Goal: Transaction & Acquisition: Book appointment/travel/reservation

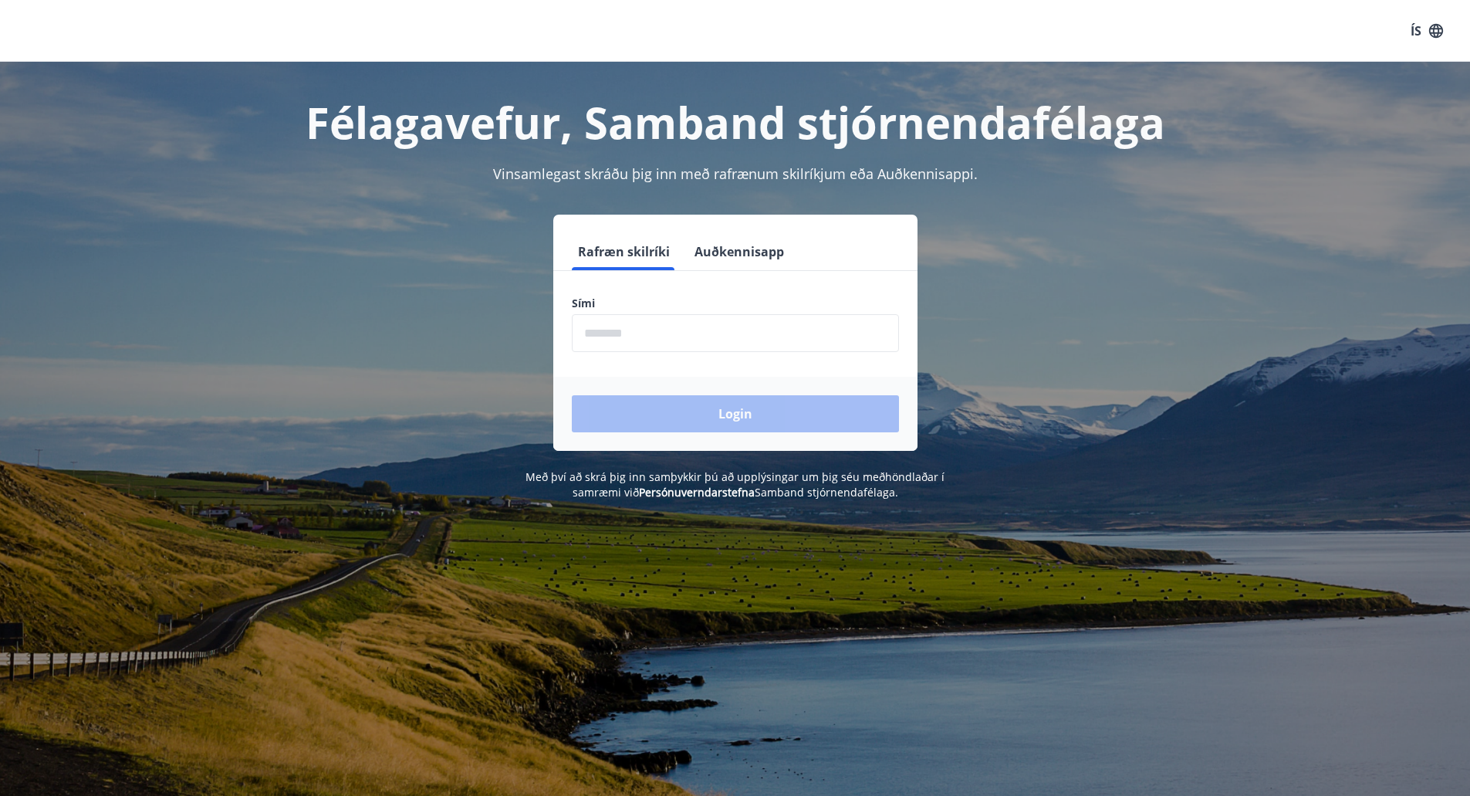
click at [661, 333] on input "phone" at bounding box center [735, 333] width 327 height 38
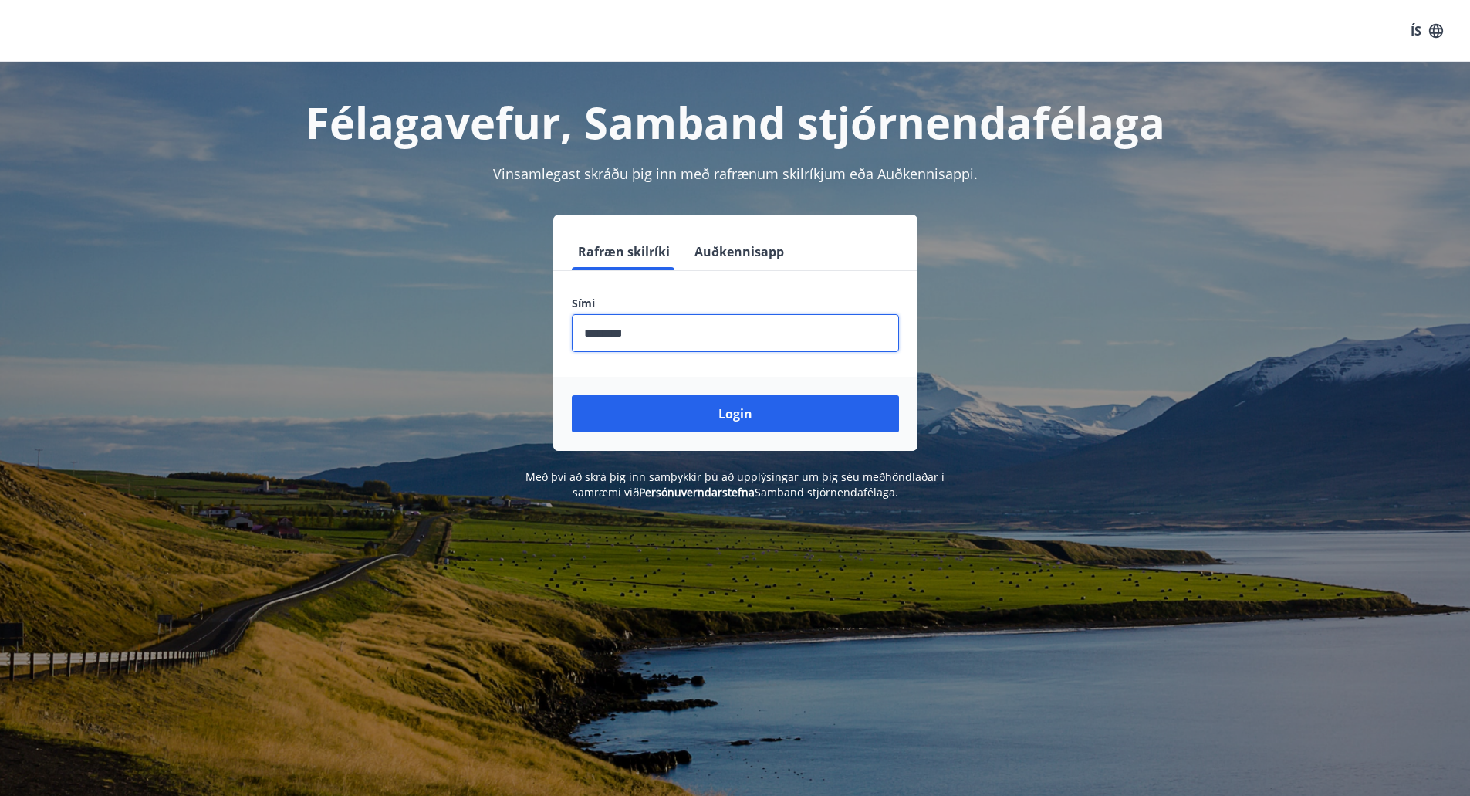
type input "********"
click at [572, 395] on button "Login" at bounding box center [735, 413] width 327 height 37
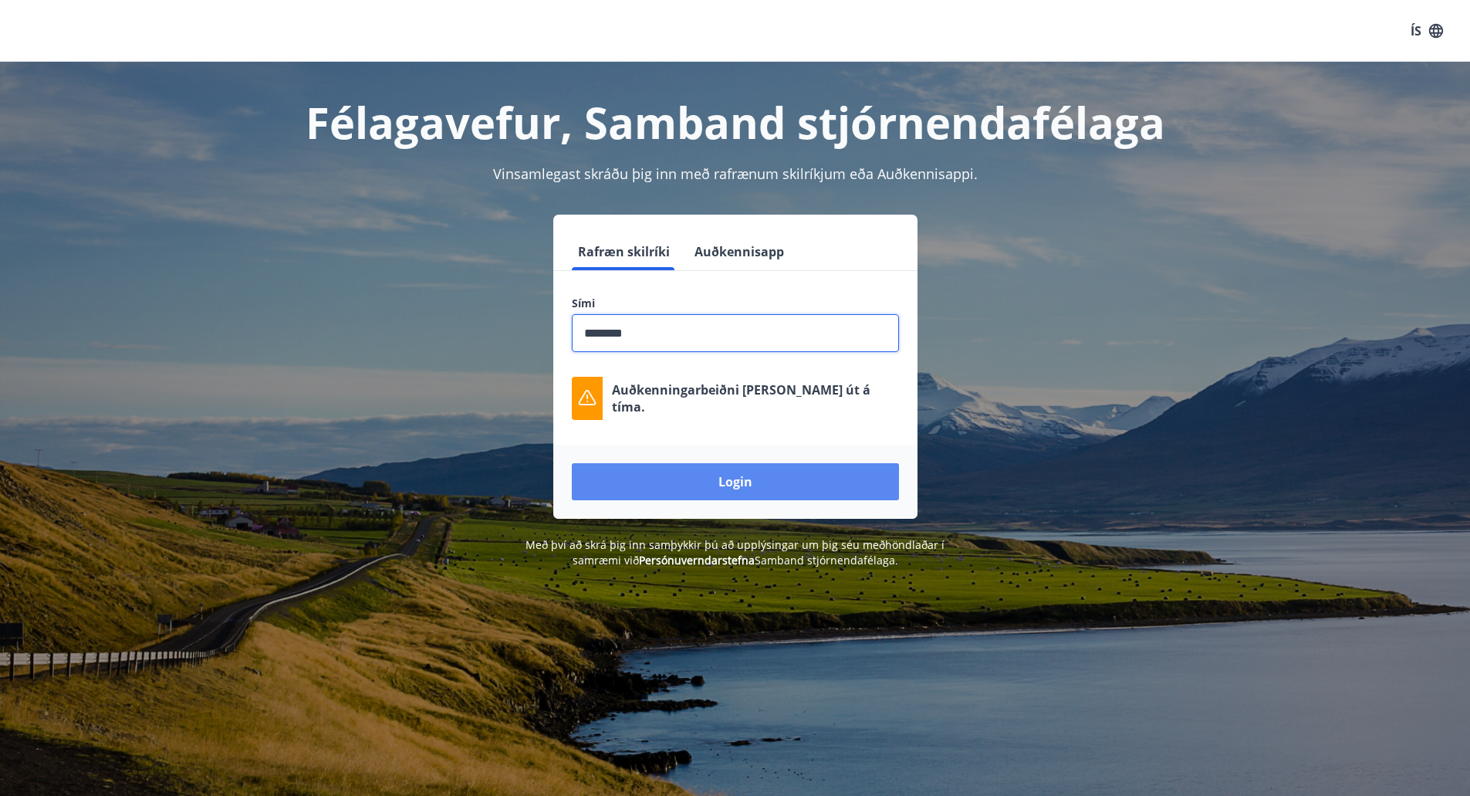
click at [738, 480] on button "Login" at bounding box center [735, 481] width 327 height 37
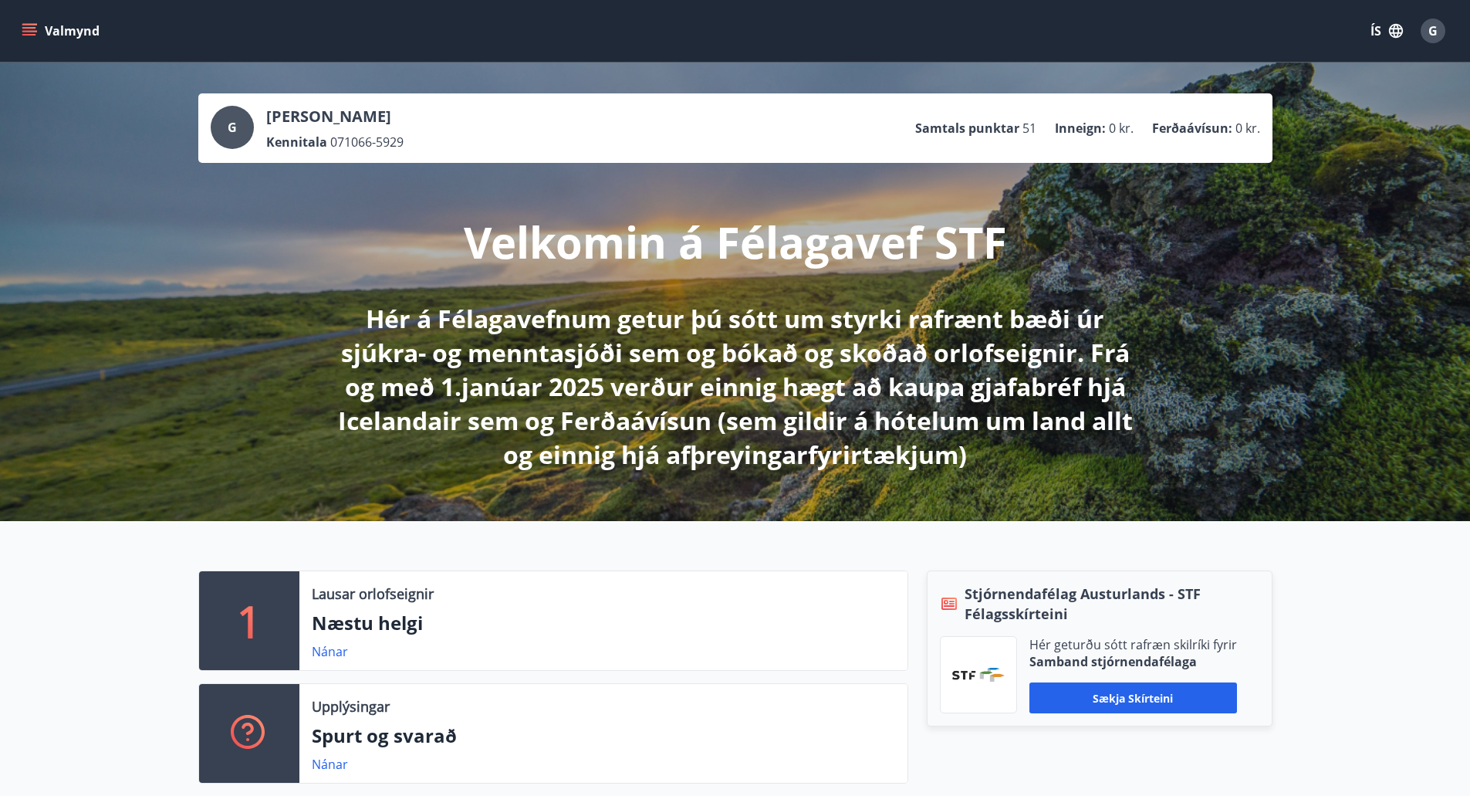
click at [26, 30] on icon "menu" at bounding box center [29, 30] width 15 height 15
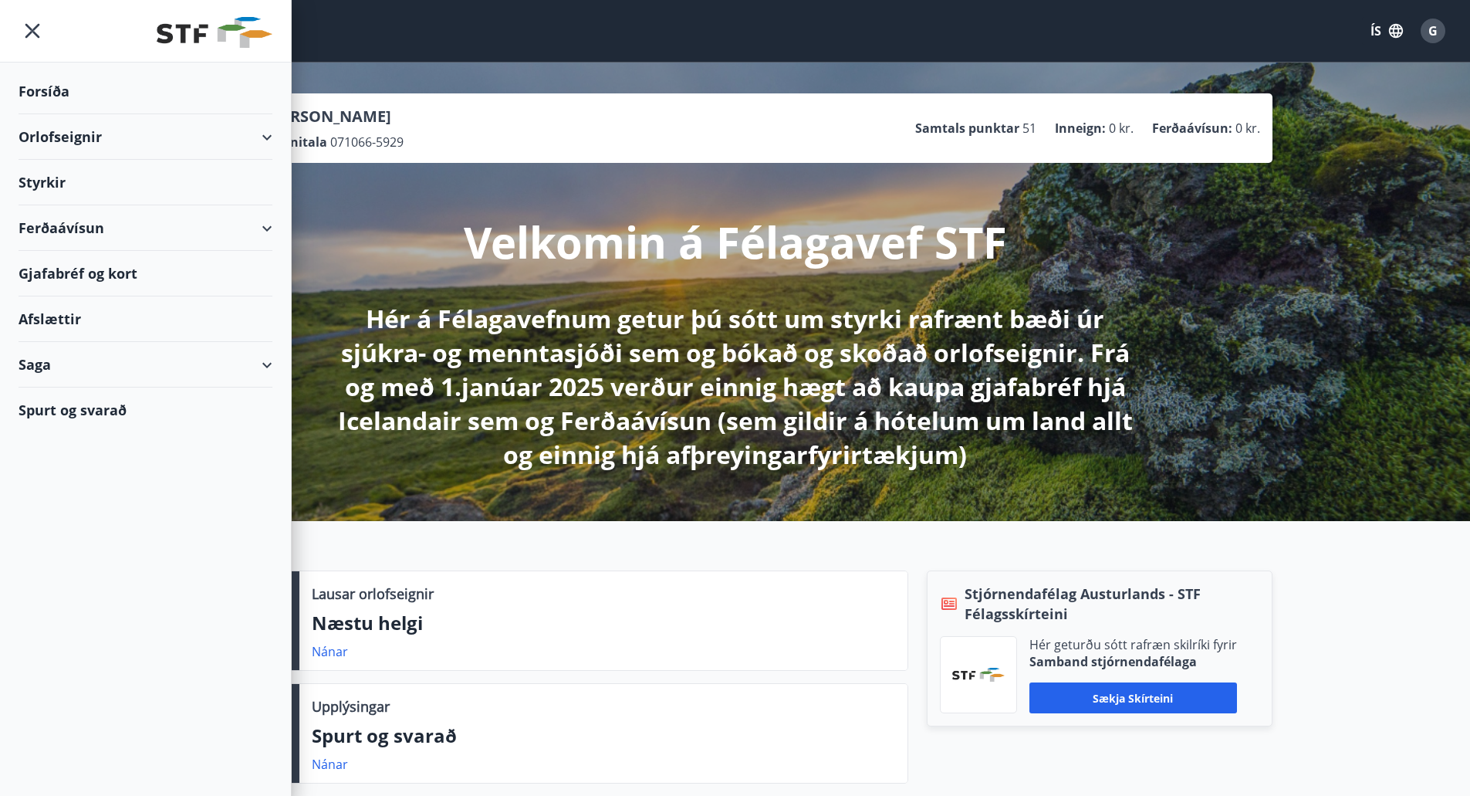
click at [249, 133] on div "Orlofseignir" at bounding box center [146, 137] width 254 height 46
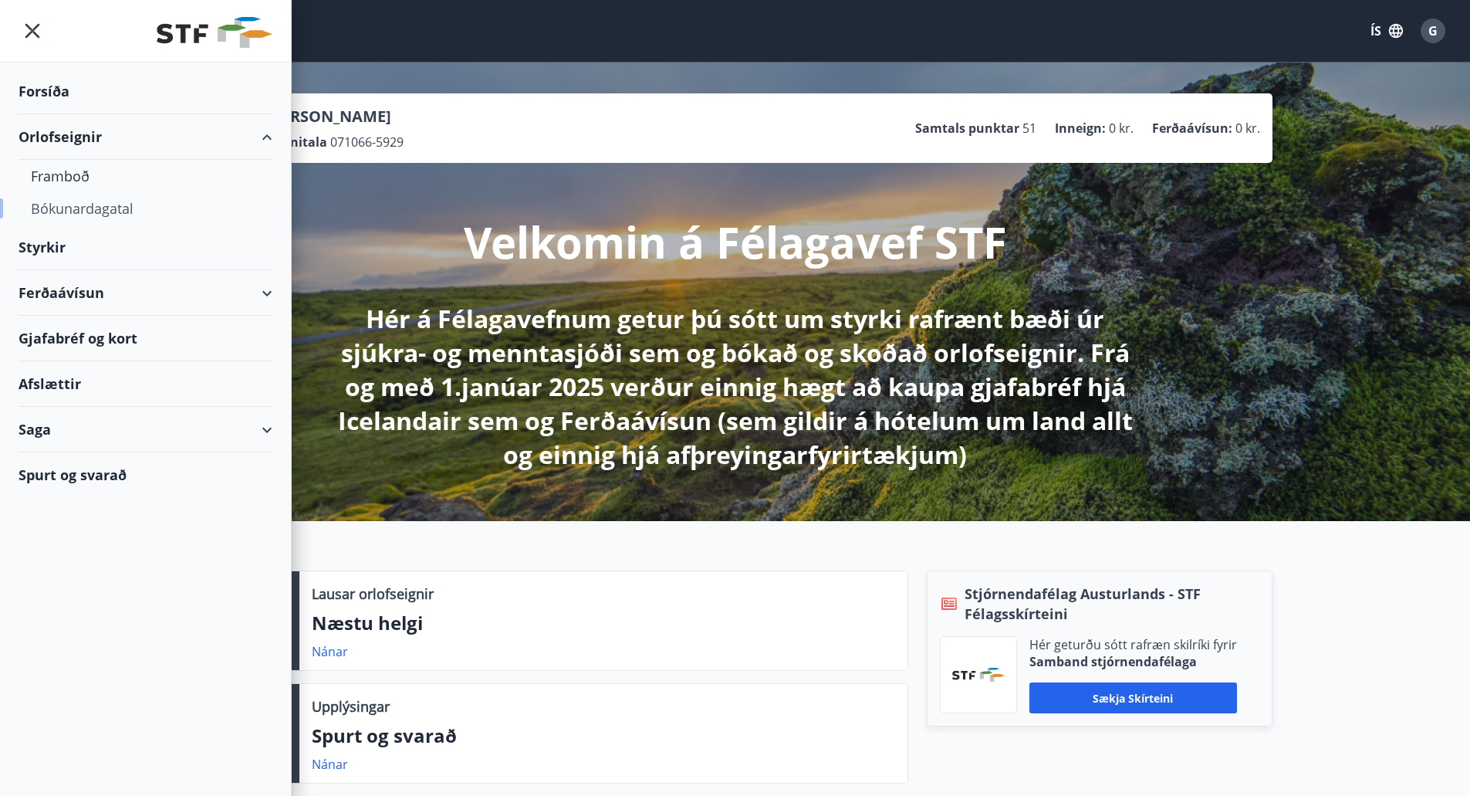
click at [93, 209] on div "Bókunardagatal" at bounding box center [145, 208] width 229 height 32
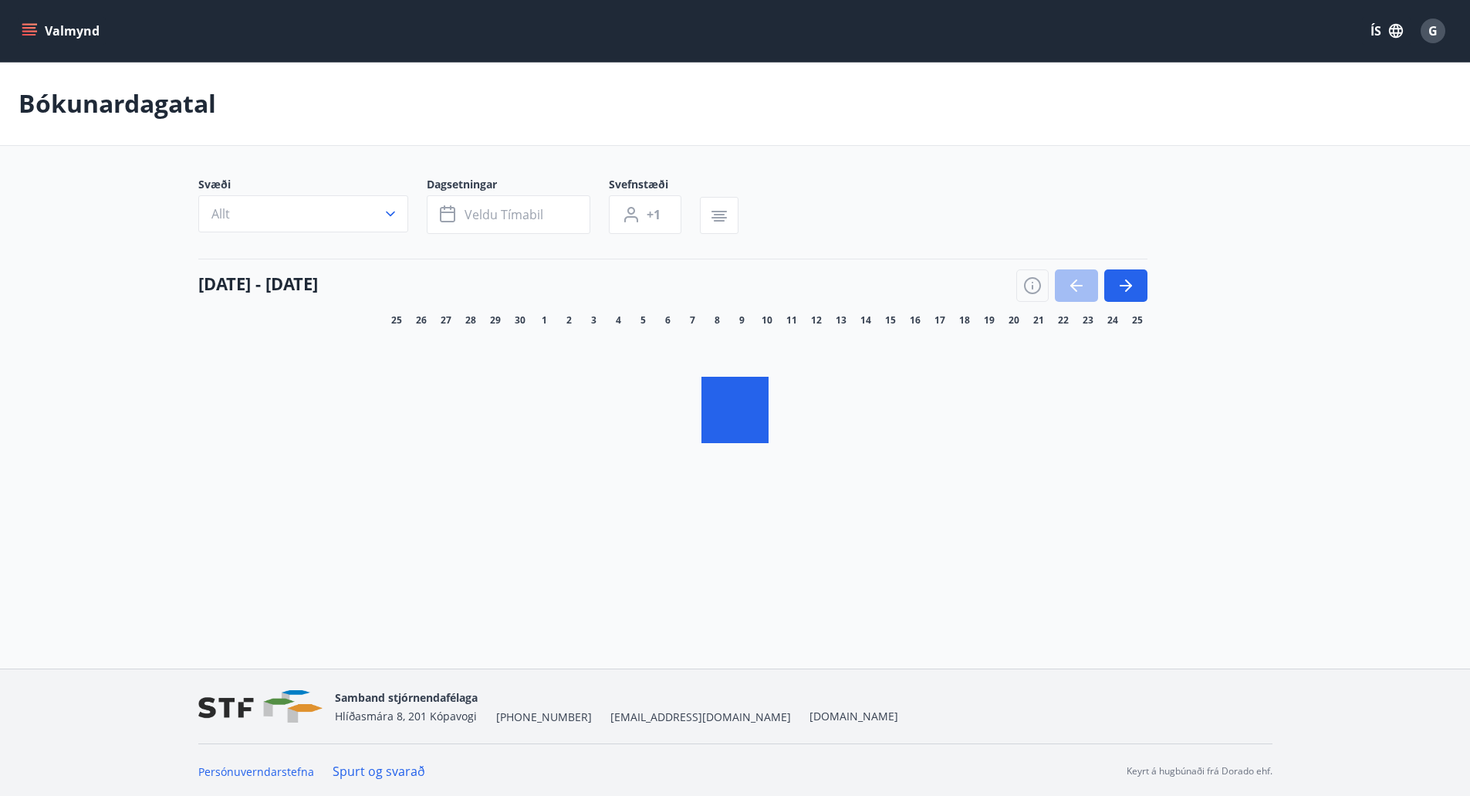
click at [394, 217] on icon "button" at bounding box center [390, 213] width 15 height 15
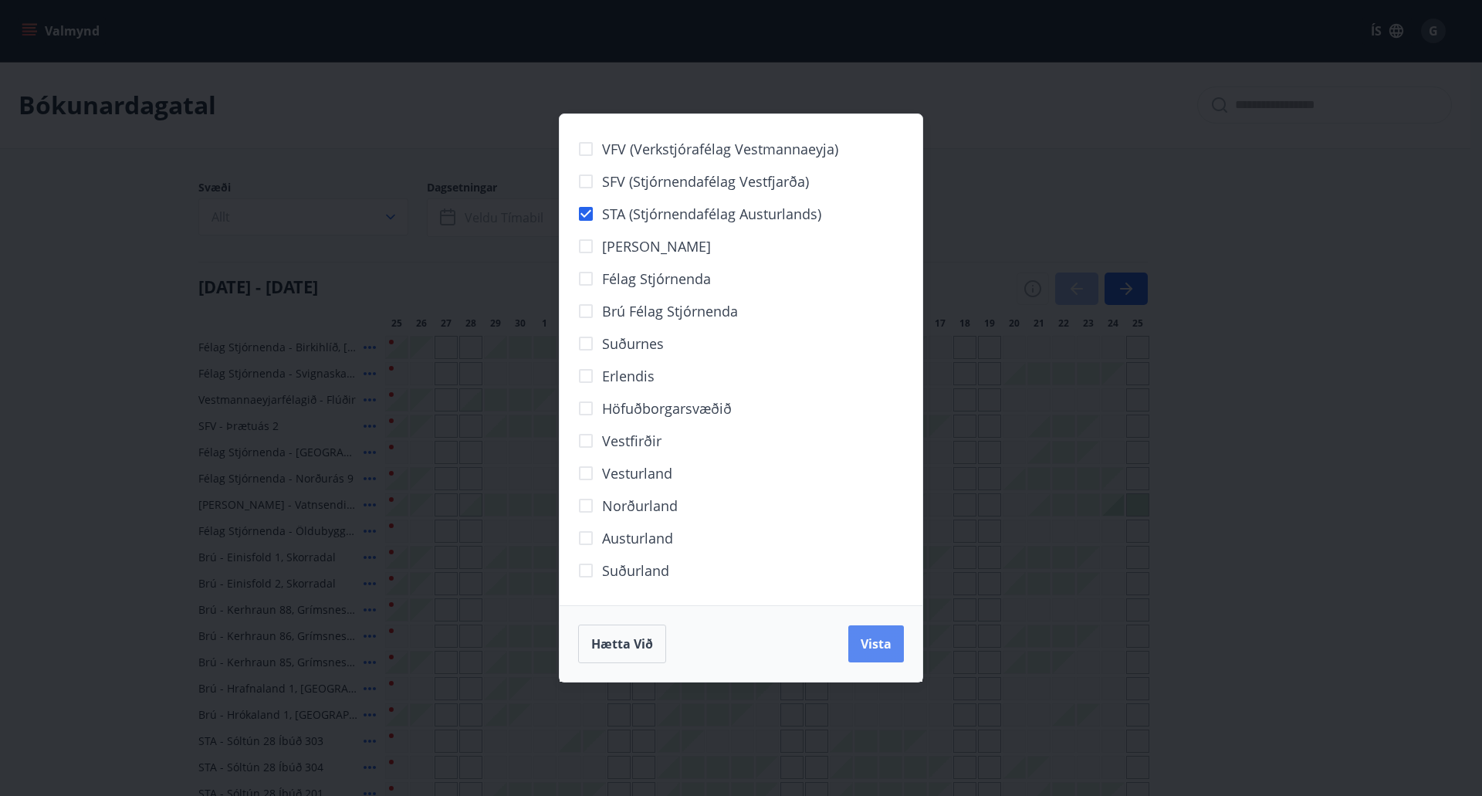
click at [875, 646] on span "Vista" at bounding box center [875, 643] width 31 height 17
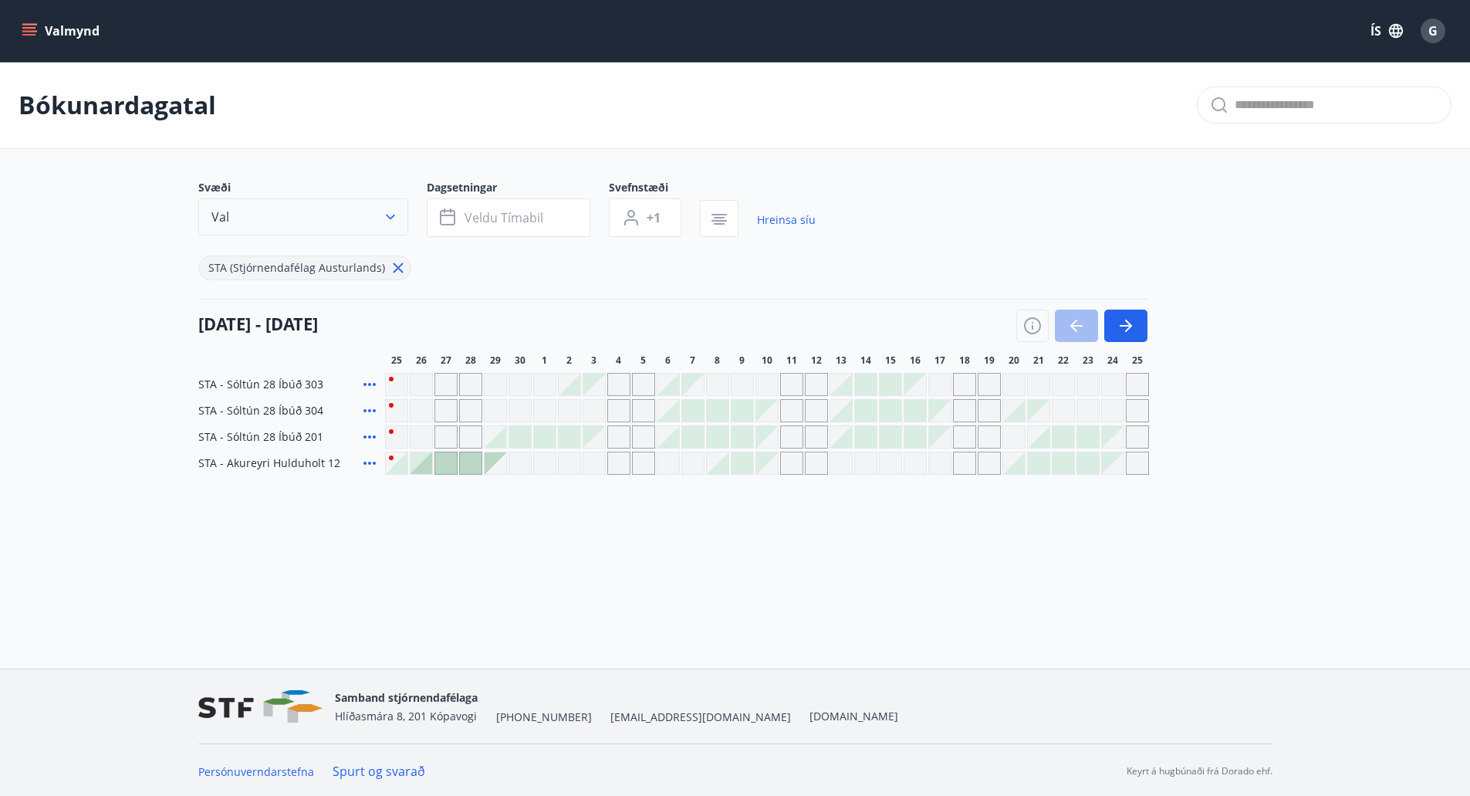
click at [398, 218] on button "Val" at bounding box center [303, 216] width 210 height 37
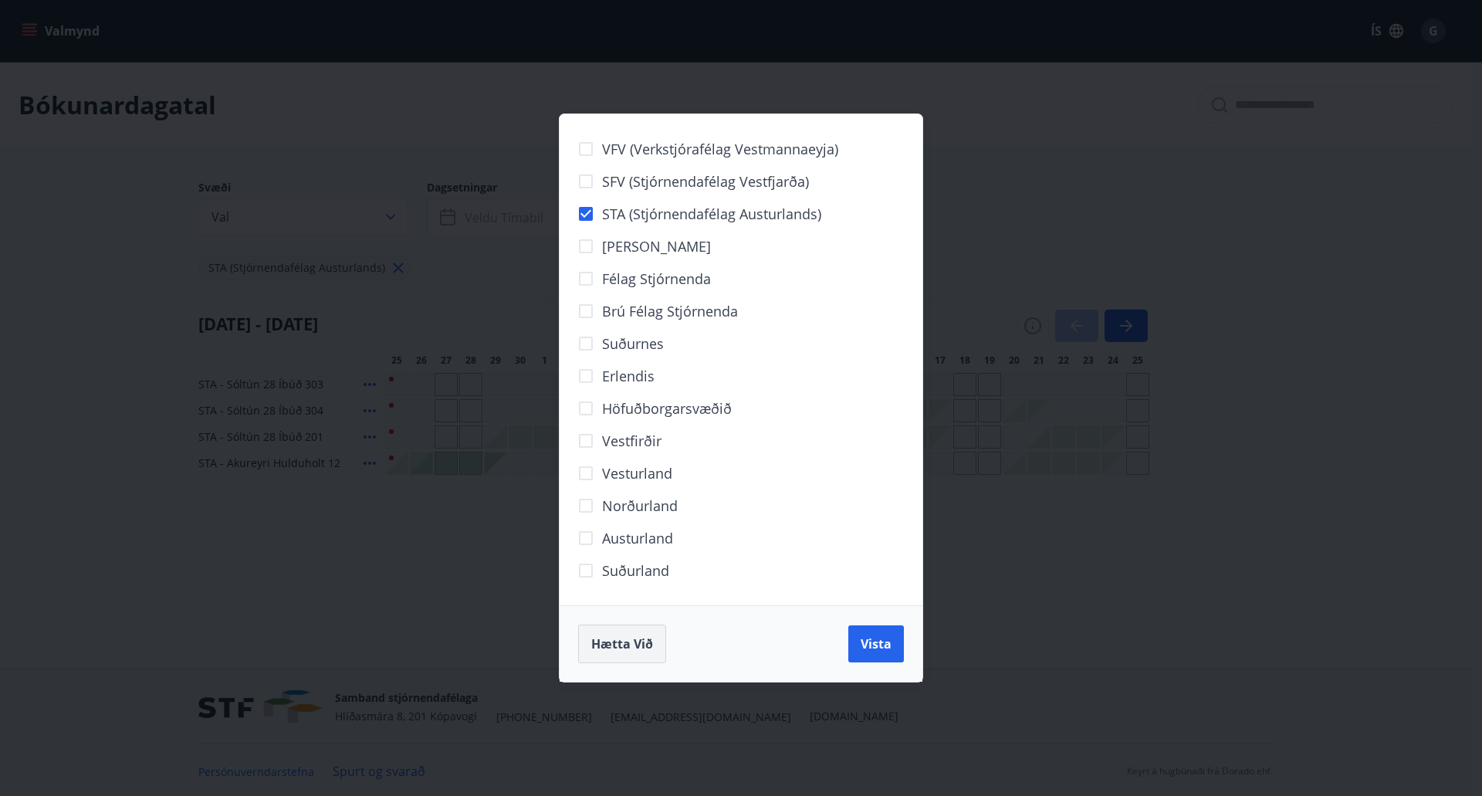
click at [639, 646] on span "Hætta við" at bounding box center [622, 643] width 62 height 17
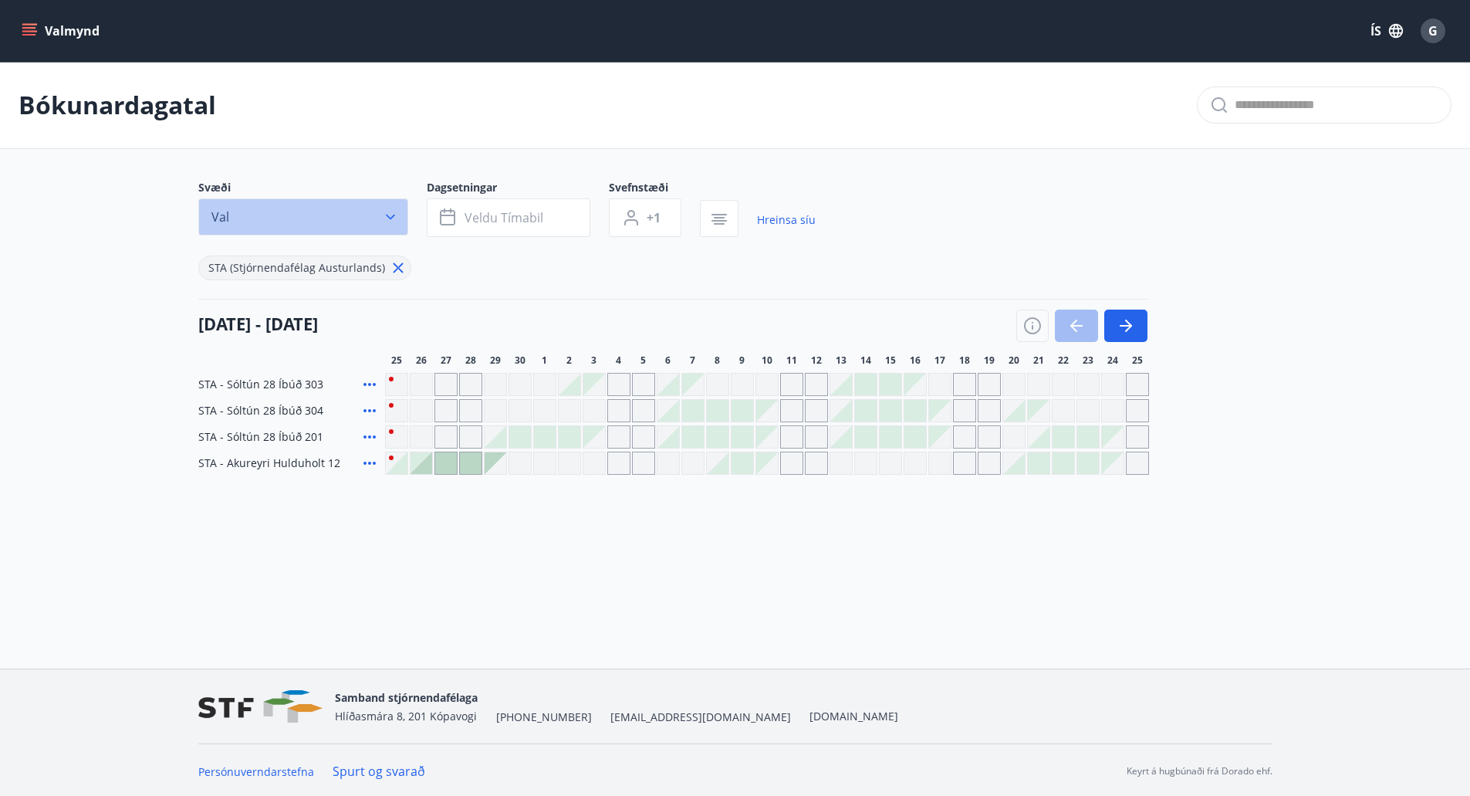
click at [390, 214] on icon "button" at bounding box center [390, 216] width 15 height 15
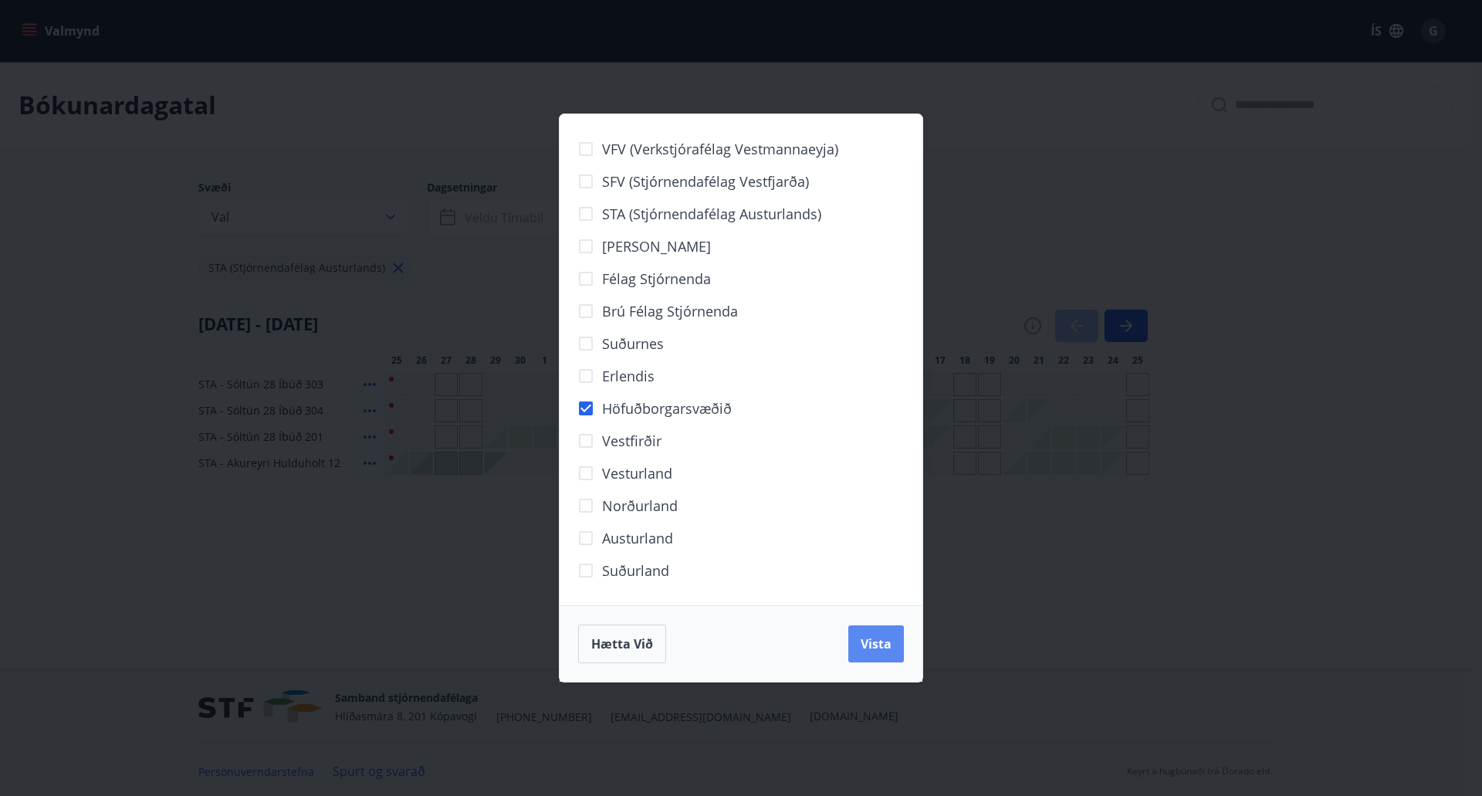
click at [878, 641] on span "Vista" at bounding box center [875, 643] width 31 height 17
